Goal: Information Seeking & Learning: Learn about a topic

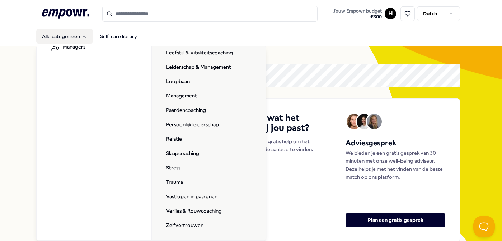
scroll to position [205, 0]
click at [184, 224] on link "Zelfvertrouwen" at bounding box center [185, 225] width 49 height 14
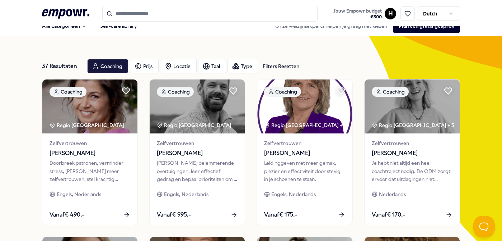
scroll to position [11, 0]
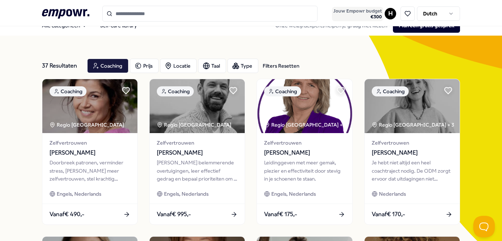
click at [371, 14] on span "€ 300" at bounding box center [358, 17] width 48 height 6
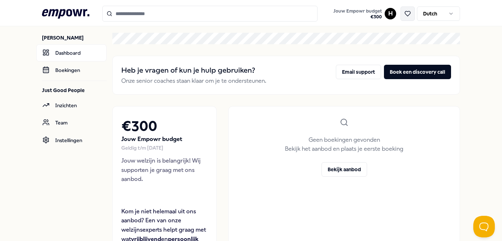
click at [409, 16] on icon at bounding box center [408, 13] width 6 height 6
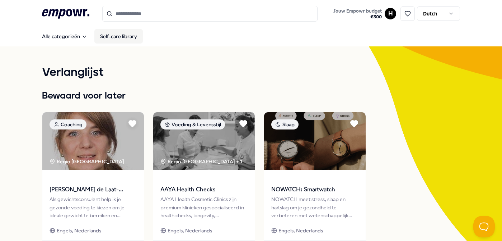
click at [129, 35] on link "Self-care library" at bounding box center [118, 36] width 48 height 14
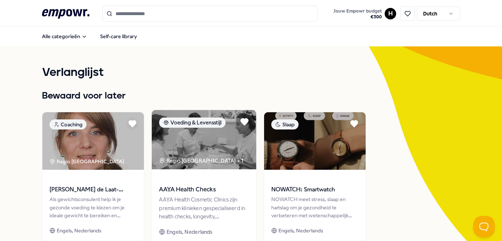
click at [187, 143] on img at bounding box center [204, 139] width 105 height 59
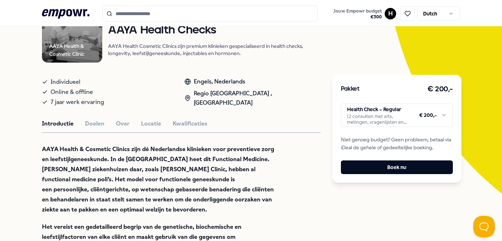
scroll to position [74, 0]
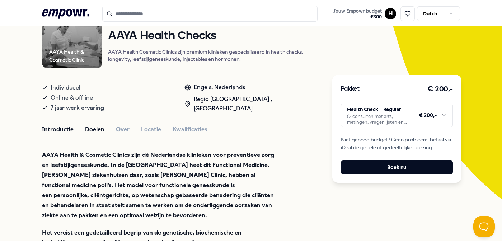
click at [98, 132] on button "Doelen" at bounding box center [94, 129] width 19 height 9
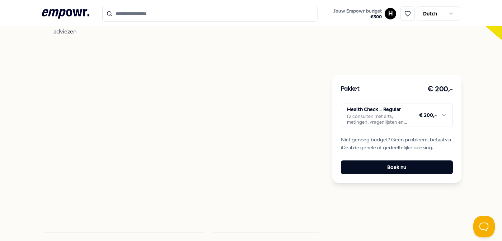
scroll to position [362, 0]
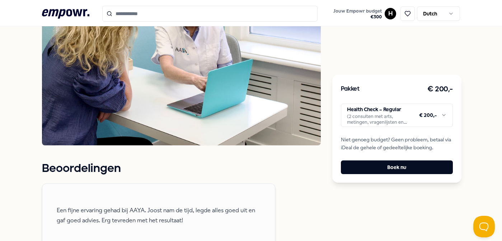
click at [432, 110] on html ".empowr-logo_svg__cls-1{fill:#03032f} Jouw Empowr budget € 300 H Dutch Alle cat…" at bounding box center [251, 120] width 502 height 241
click at [149, 13] on input "Search for products, categories or subcategories" at bounding box center [210, 14] width 216 height 16
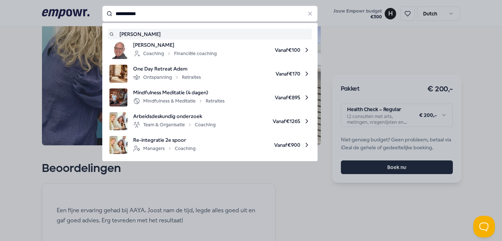
type input "**********"
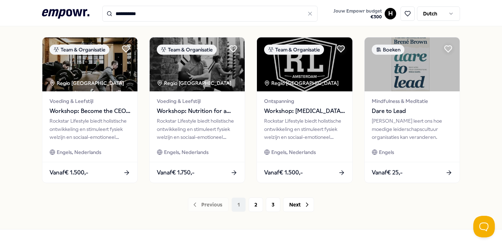
scroll to position [367, 0]
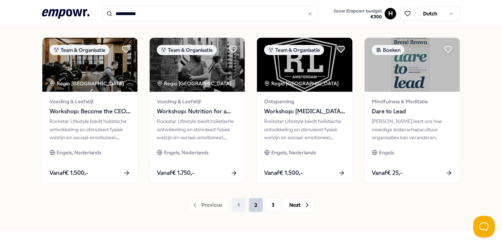
click at [255, 204] on button "2" at bounding box center [256, 205] width 14 height 14
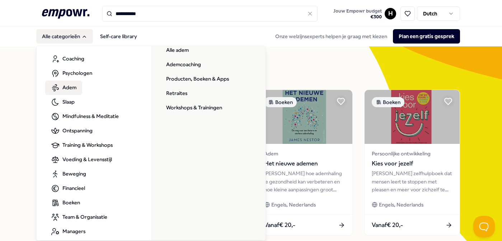
scroll to position [27, 0]
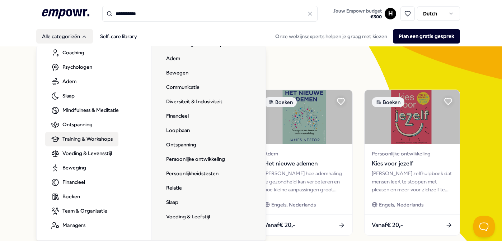
click at [82, 137] on span "Training & Workshops" at bounding box center [87, 139] width 50 height 8
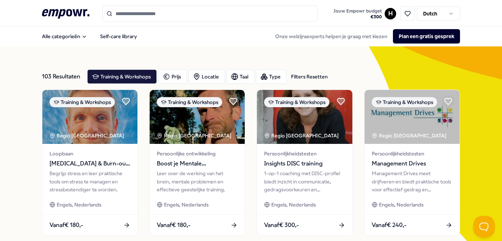
click at [211, 9] on input "Search for products, categories or subcategories" at bounding box center [210, 14] width 216 height 16
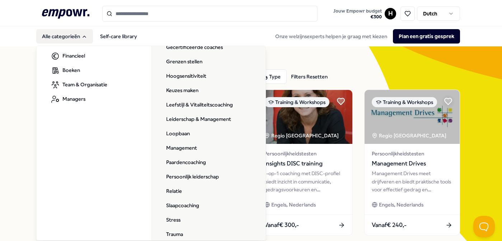
scroll to position [168, 0]
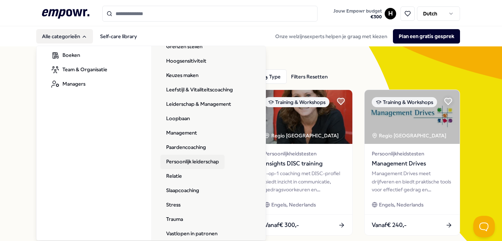
click at [189, 161] on link "Persoonlijk leiderschap" at bounding box center [193, 161] width 64 height 14
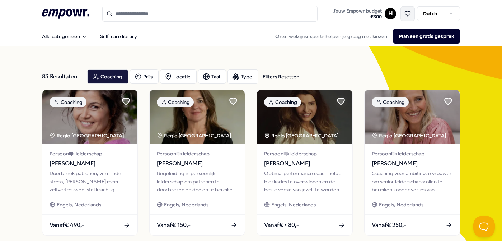
click at [404, 8] on button at bounding box center [408, 13] width 14 height 14
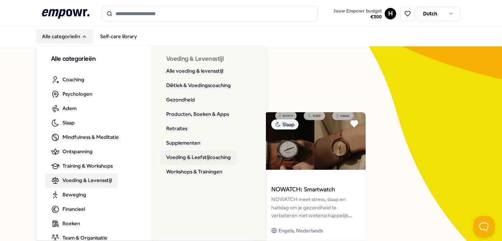
click at [194, 157] on link "Voeding & Leefstijlcoaching" at bounding box center [199, 157] width 76 height 14
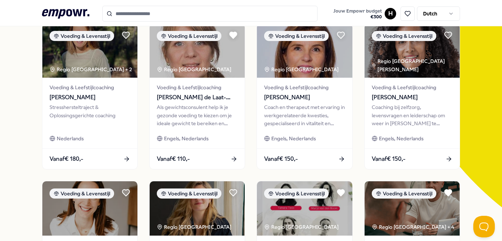
scroll to position [88, 0]
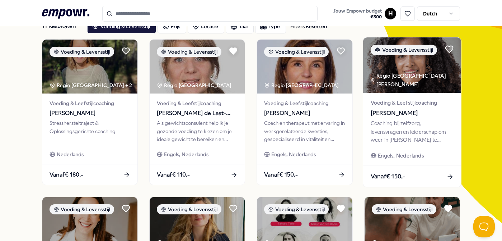
click at [414, 70] on img at bounding box center [412, 65] width 98 height 56
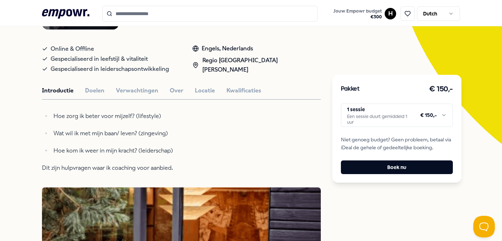
scroll to position [153, 0]
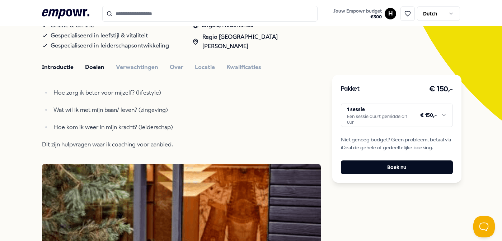
click at [93, 66] on button "Doelen" at bounding box center [94, 66] width 19 height 9
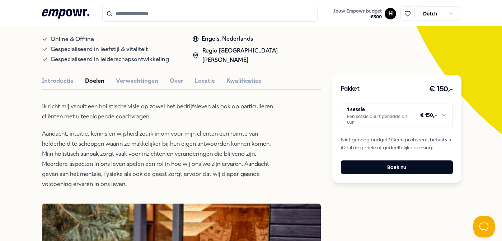
scroll to position [187, 0]
